Goal: Use online tool/utility

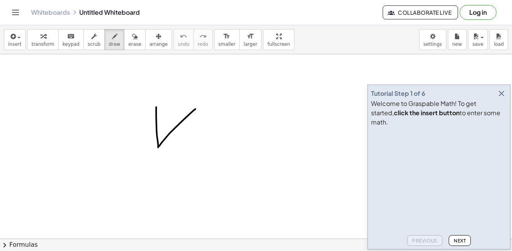
drag, startPoint x: 156, startPoint y: 107, endPoint x: 195, endPoint y: 109, distance: 38.9
drag, startPoint x: 158, startPoint y: 148, endPoint x: 214, endPoint y: 146, distance: 56.7
drag, startPoint x: 155, startPoint y: 99, endPoint x: 159, endPoint y: 100, distance: 4.8
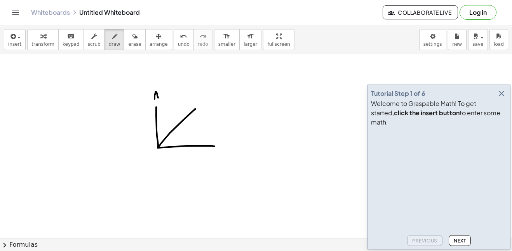
drag, startPoint x: 200, startPoint y: 95, endPoint x: 200, endPoint y: 101, distance: 5.8
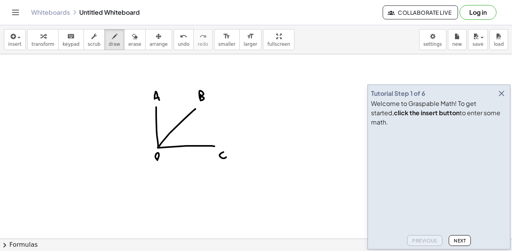
drag, startPoint x: 223, startPoint y: 152, endPoint x: 226, endPoint y: 157, distance: 5.7
drag, startPoint x: 214, startPoint y: 145, endPoint x: 211, endPoint y: 141, distance: 5.2
drag, startPoint x: 213, startPoint y: 146, endPoint x: 208, endPoint y: 151, distance: 6.9
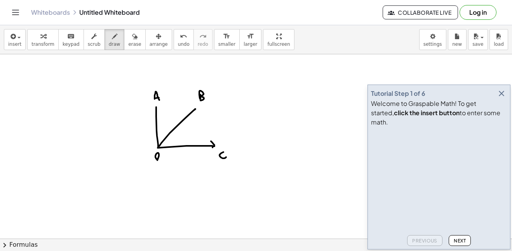
drag, startPoint x: 194, startPoint y: 108, endPoint x: 190, endPoint y: 108, distance: 4.3
drag, startPoint x: 194, startPoint y: 108, endPoint x: 195, endPoint y: 114, distance: 5.9
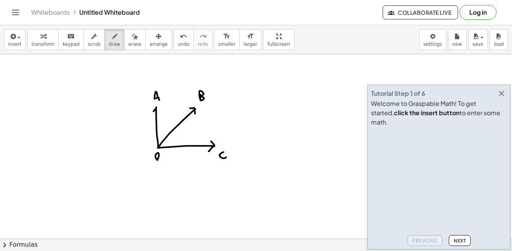
drag, startPoint x: 156, startPoint y: 108, endPoint x: 158, endPoint y: 111, distance: 4.0
drag, startPoint x: 160, startPoint y: 184, endPoint x: 162, endPoint y: 191, distance: 7.3
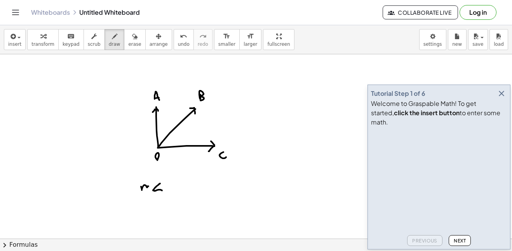
drag, startPoint x: 141, startPoint y: 187, endPoint x: 151, endPoint y: 188, distance: 9.8
drag, startPoint x: 167, startPoint y: 188, endPoint x: 172, endPoint y: 189, distance: 5.1
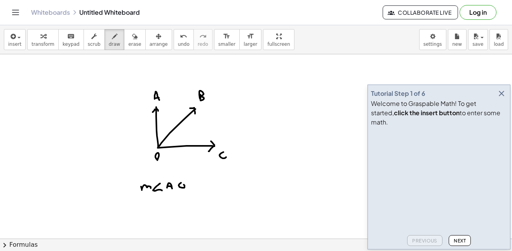
drag, startPoint x: 184, startPoint y: 183, endPoint x: 187, endPoint y: 190, distance: 7.7
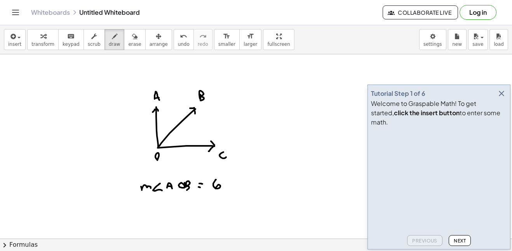
drag, startPoint x: 216, startPoint y: 180, endPoint x: 215, endPoint y: 188, distance: 8.6
drag, startPoint x: 225, startPoint y: 183, endPoint x: 230, endPoint y: 187, distance: 6.3
drag, startPoint x: 229, startPoint y: 181, endPoint x: 225, endPoint y: 185, distance: 5.5
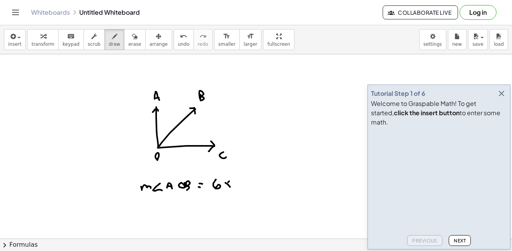
drag, startPoint x: 245, startPoint y: 177, endPoint x: 246, endPoint y: 184, distance: 7.1
drag, startPoint x: 250, startPoint y: 178, endPoint x: 259, endPoint y: 187, distance: 12.6
